Goal: Task Accomplishment & Management: Use online tool/utility

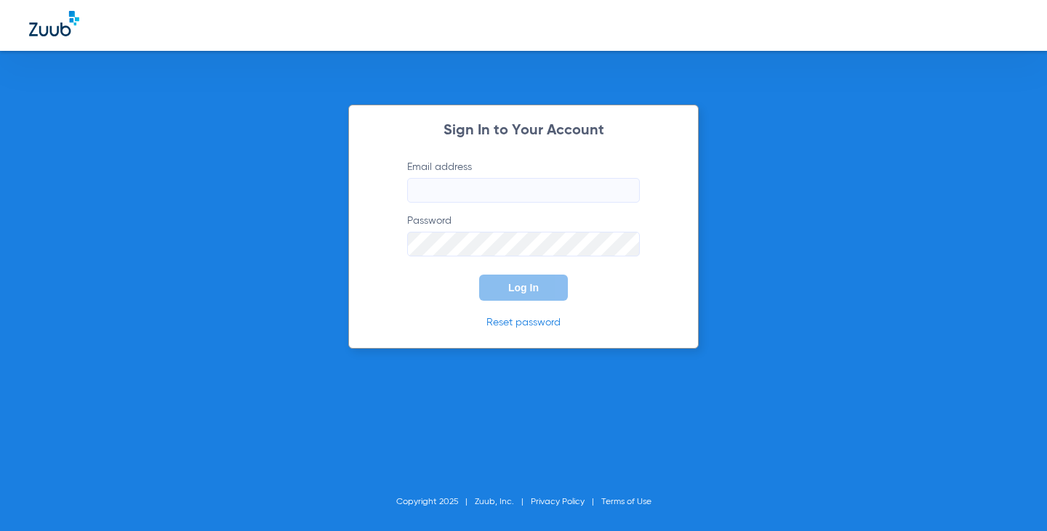
click at [567, 184] on input "Email address" at bounding box center [523, 190] width 233 height 25
type input "[EMAIL_ADDRESS][DOMAIN_NAME]"
click at [479, 275] on button "Log In" at bounding box center [523, 288] width 89 height 26
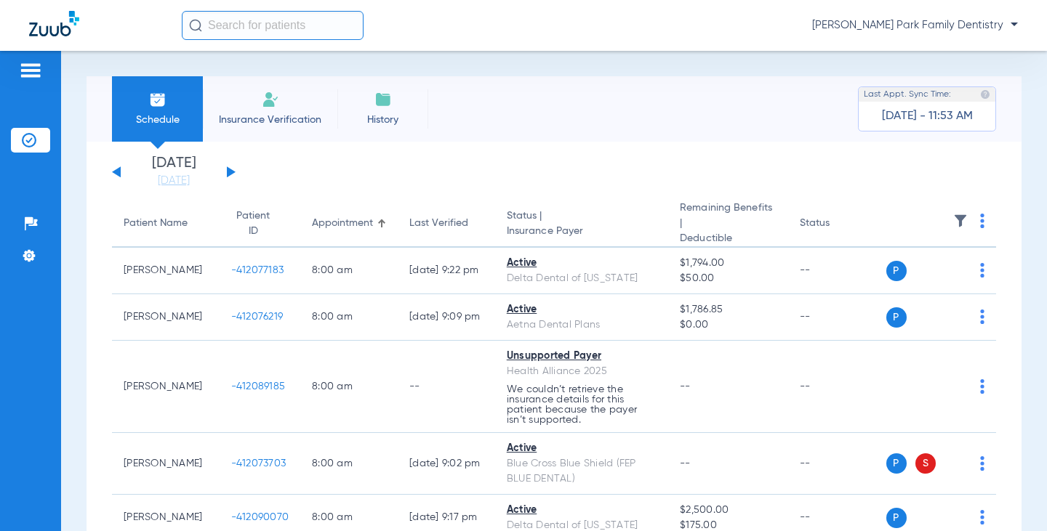
click at [232, 173] on button at bounding box center [231, 171] width 9 height 11
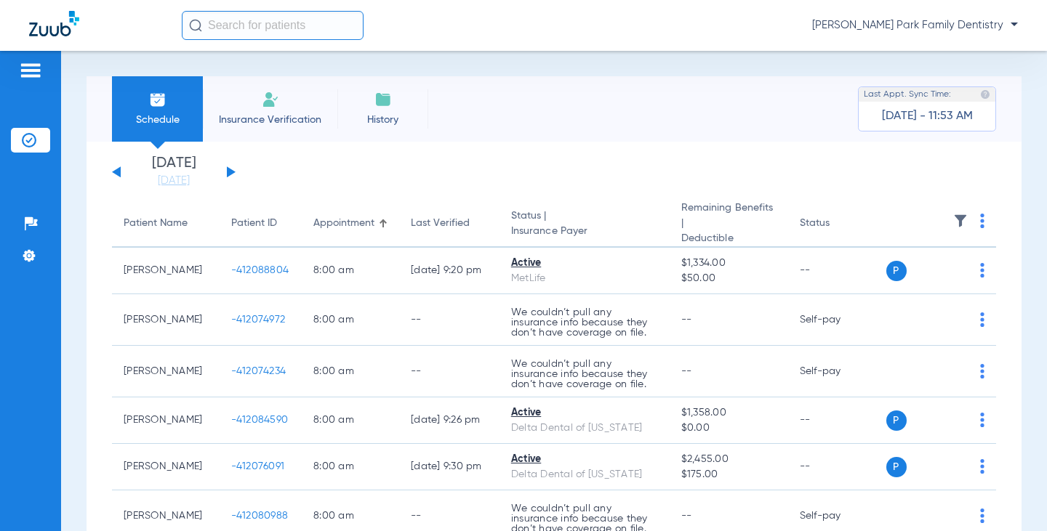
click at [953, 220] on img at bounding box center [960, 221] width 15 height 15
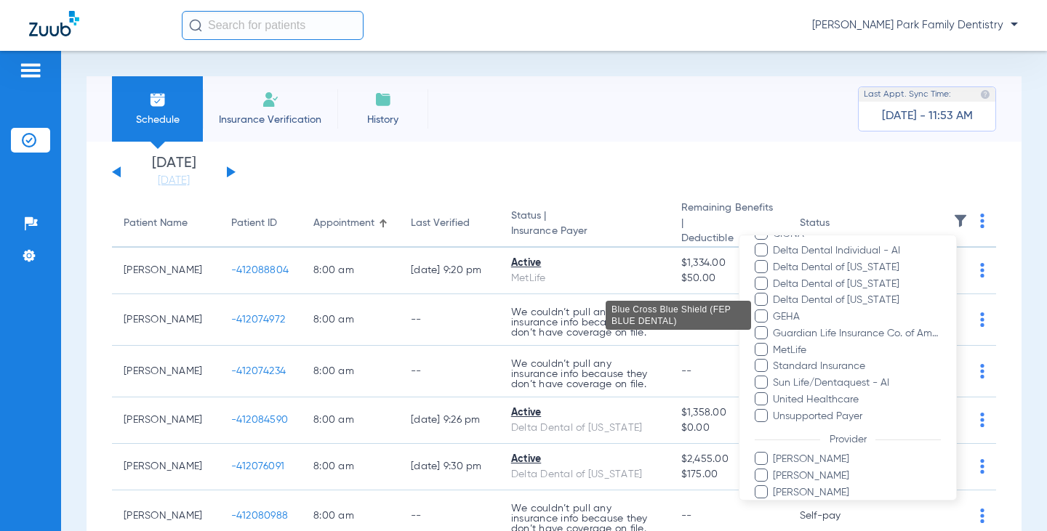
scroll to position [380, 0]
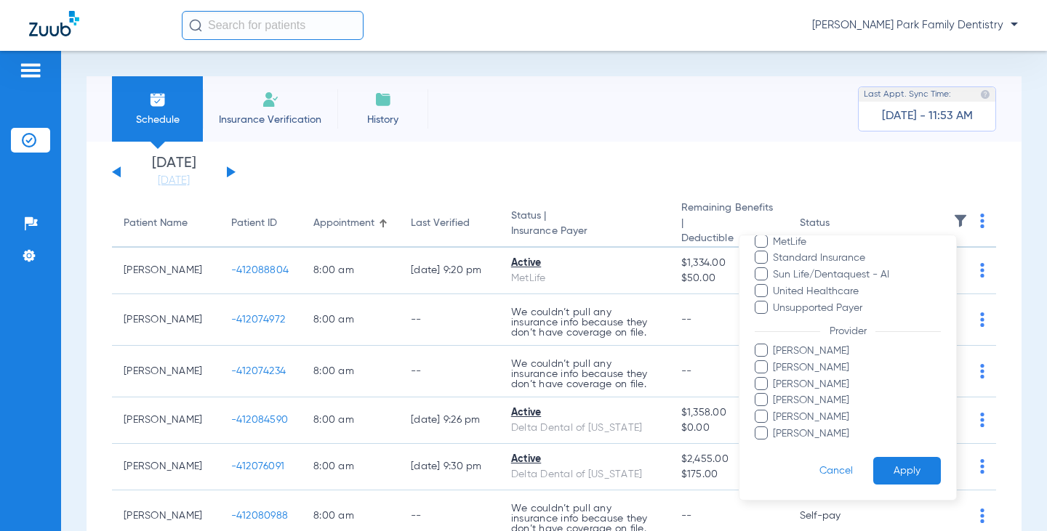
click at [832, 384] on span "[PERSON_NAME]" at bounding box center [856, 384] width 169 height 15
click at [775, 394] on input "[PERSON_NAME]" at bounding box center [775, 394] width 0 height 0
click at [873, 469] on button "Apply" at bounding box center [907, 471] width 68 height 28
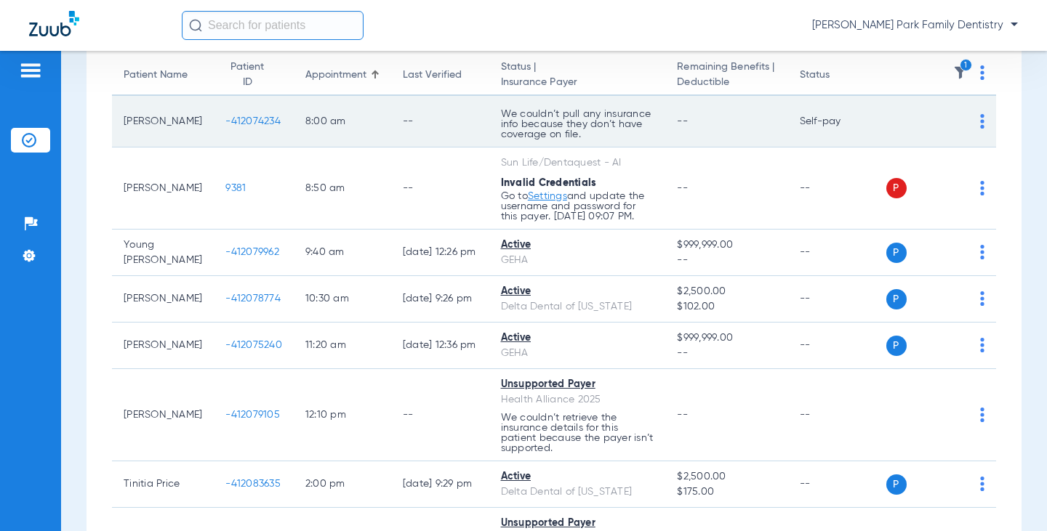
scroll to position [218, 0]
